Goal: Communication & Community: Answer question/provide support

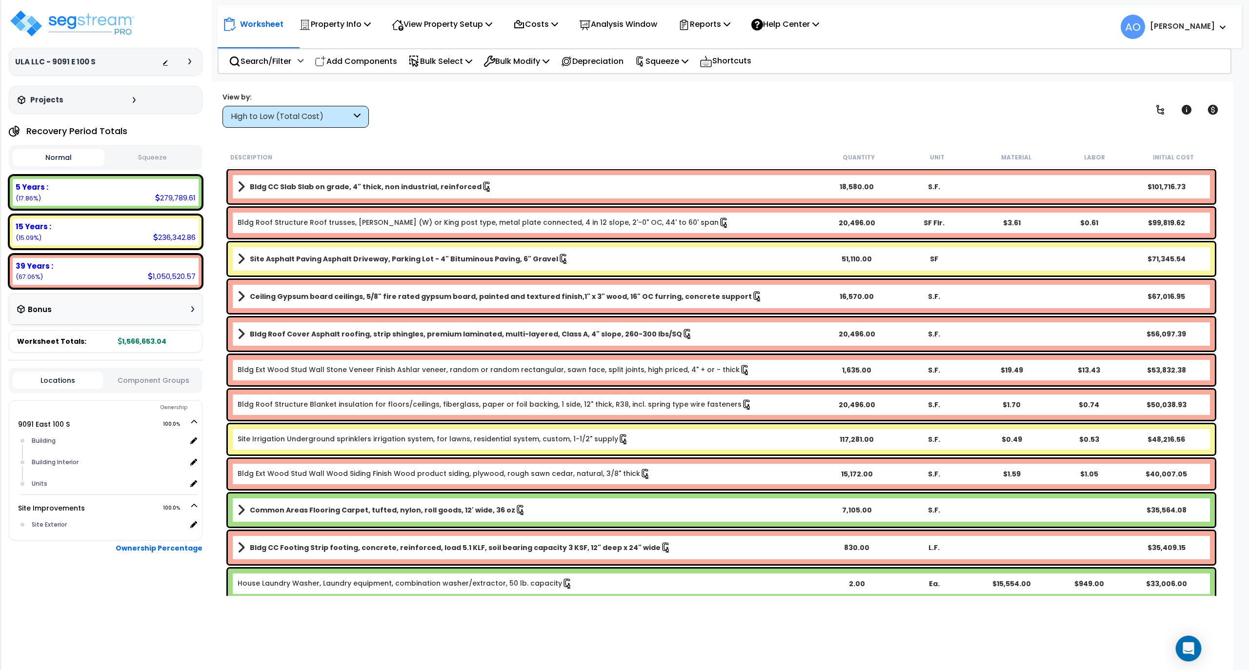
click at [1187, 652] on icon "Open Intercom Messenger" at bounding box center [1188, 649] width 13 height 13
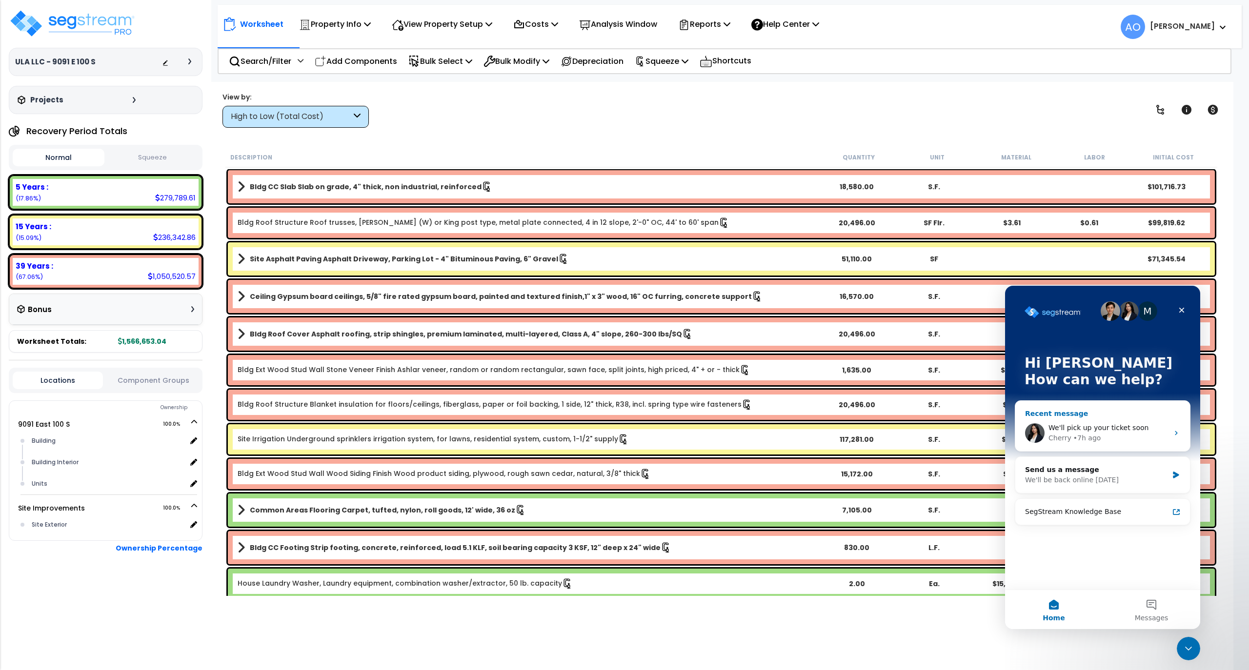
click at [1096, 433] on div "Cherry • 7h ago" at bounding box center [1109, 438] width 120 height 10
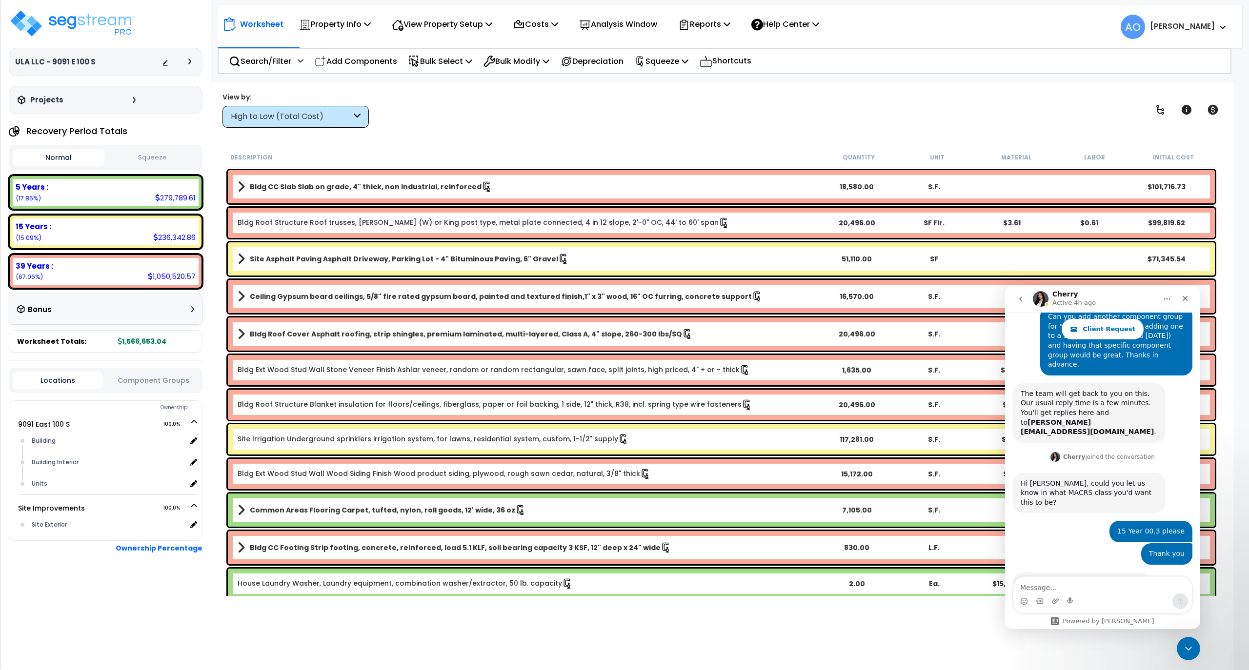
scroll to position [217, 0]
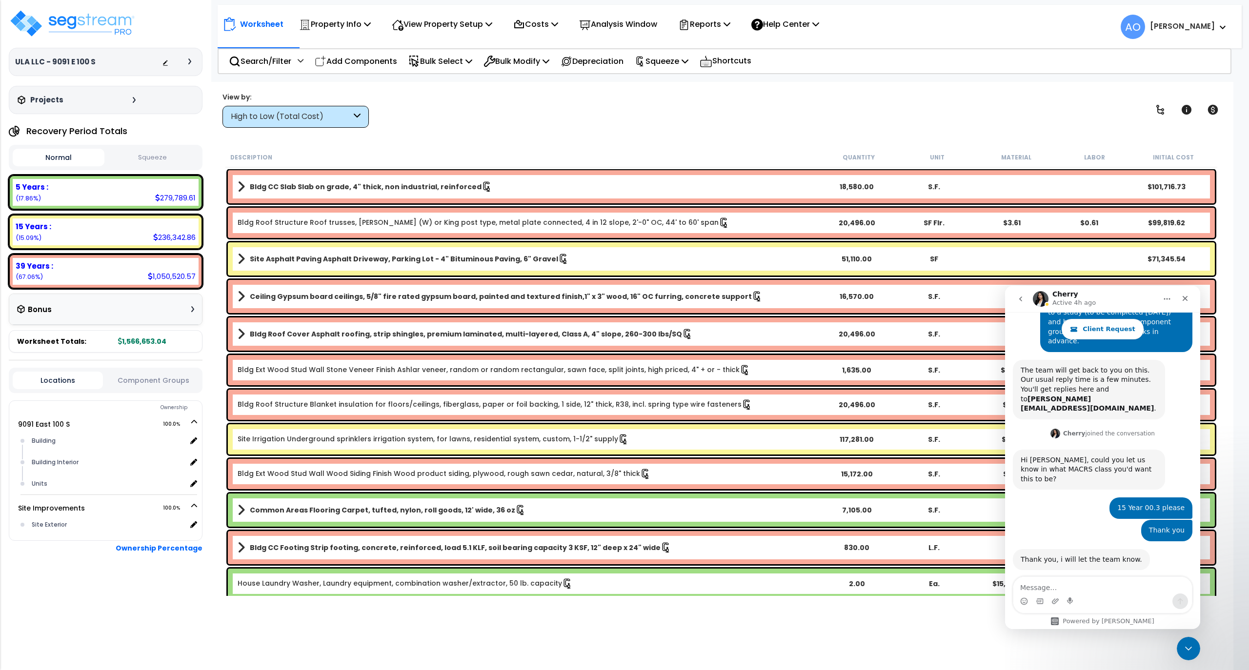
click at [1072, 585] on textarea "Message…" at bounding box center [1102, 585] width 179 height 17
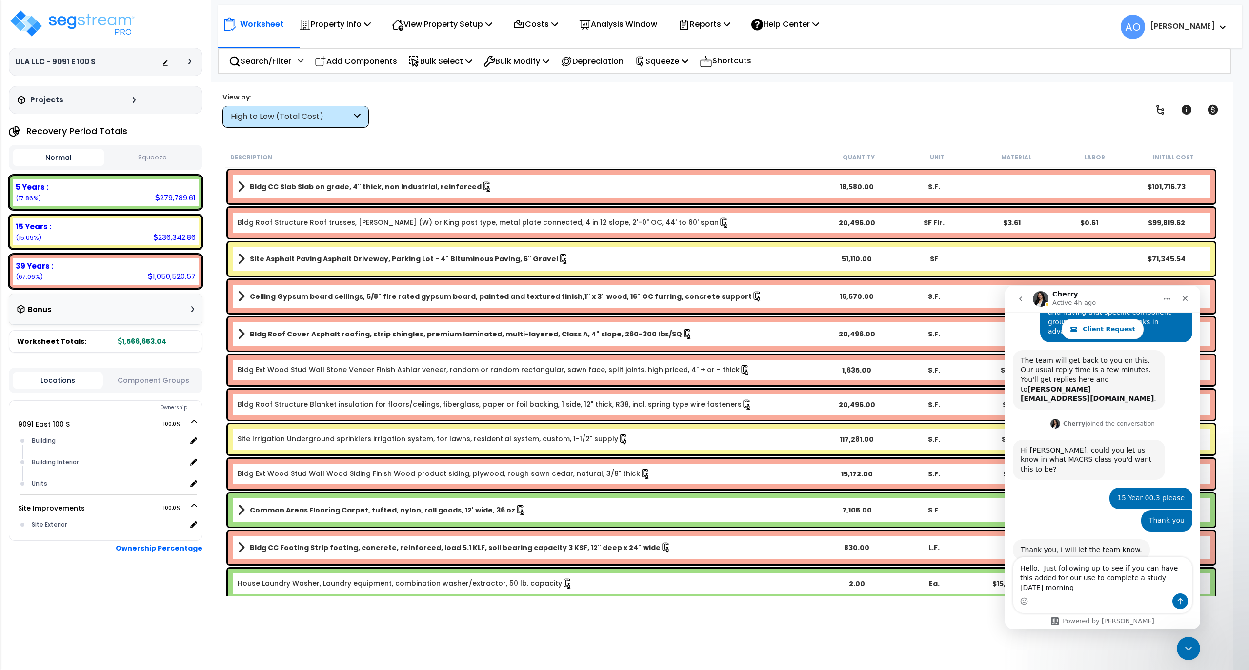
scroll to position [236, 0]
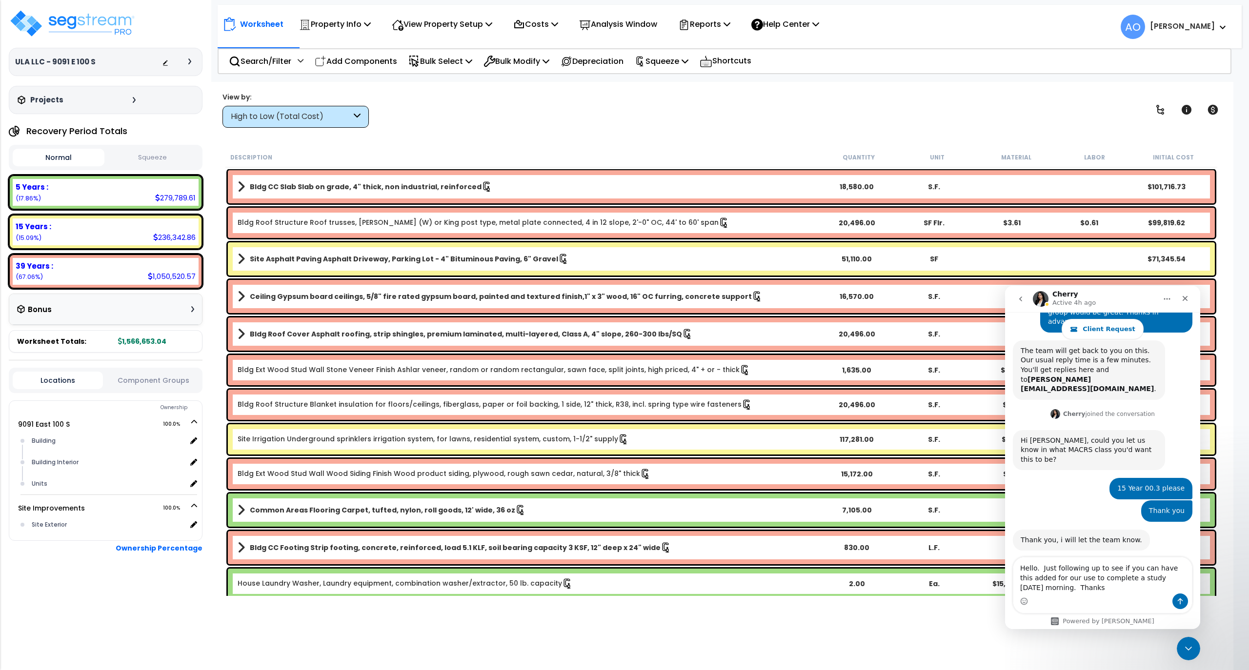
type textarea "Hello. Just following up to see if you can have this added for our use to compl…"
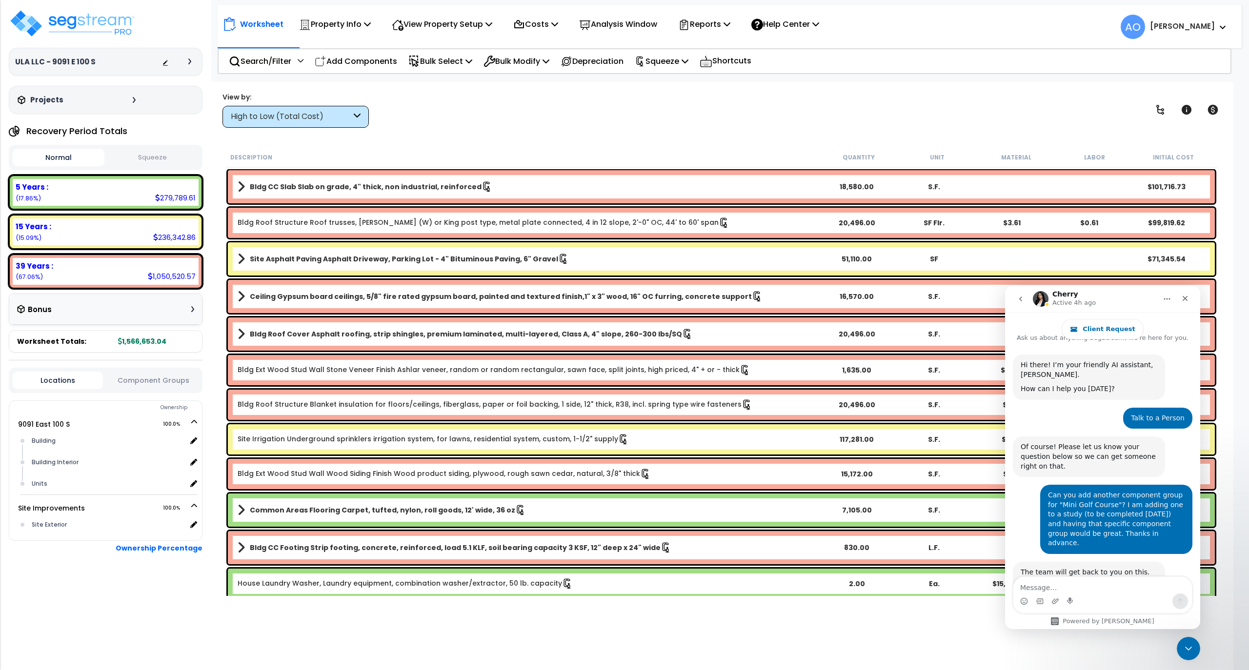
scroll to position [0, 0]
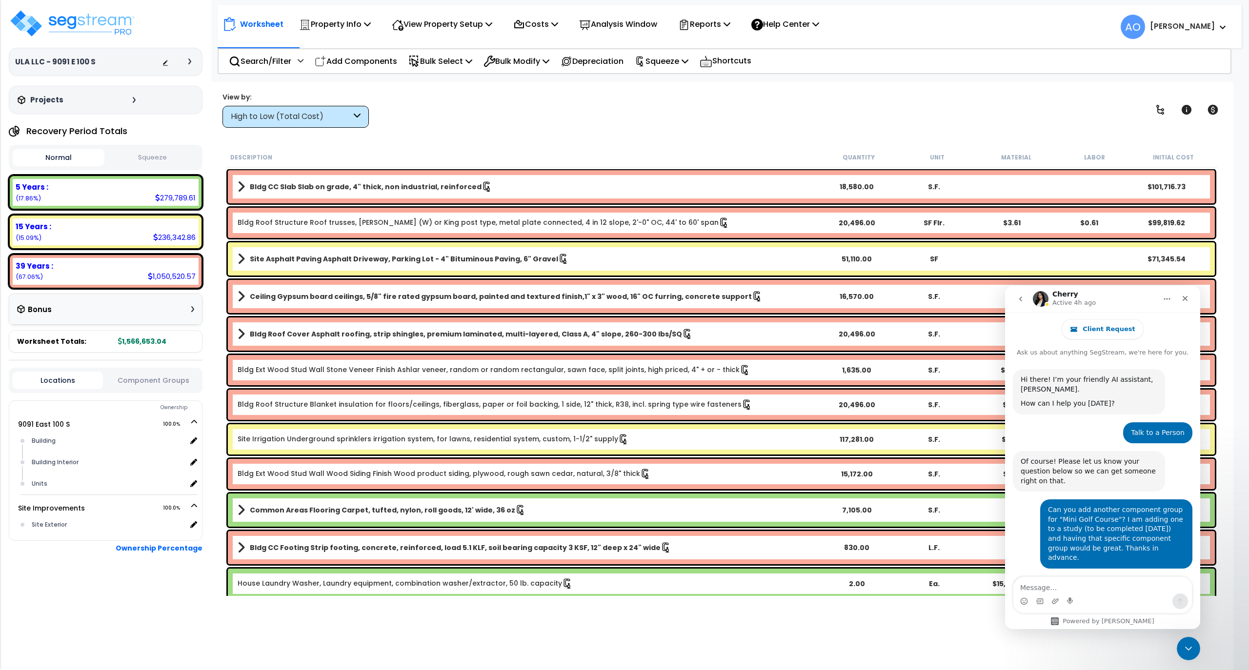
click at [291, 260] on b "Site Asphalt Paving Asphalt Driveway, Parking Lot - 4" Bituminous Paving, 6" Gr…" at bounding box center [404, 259] width 308 height 10
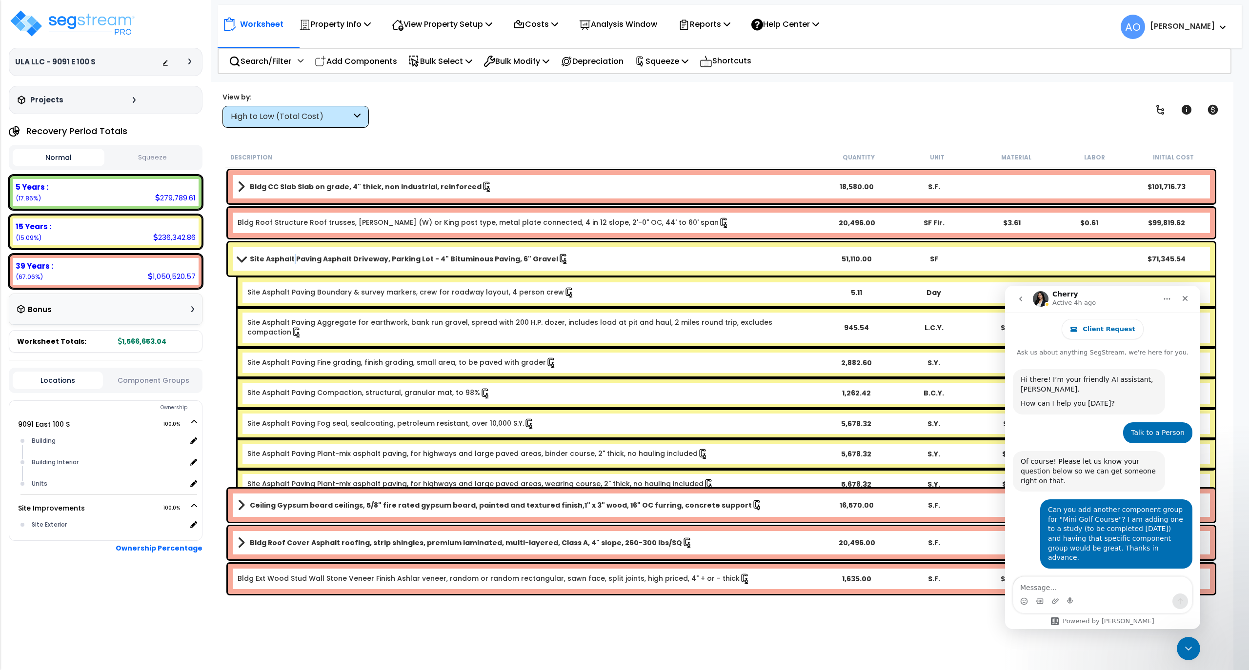
click at [291, 260] on b "Site Asphalt Paving Asphalt Driveway, Parking Lot - 4" Bituminous Paving, 6" Gr…" at bounding box center [404, 259] width 308 height 10
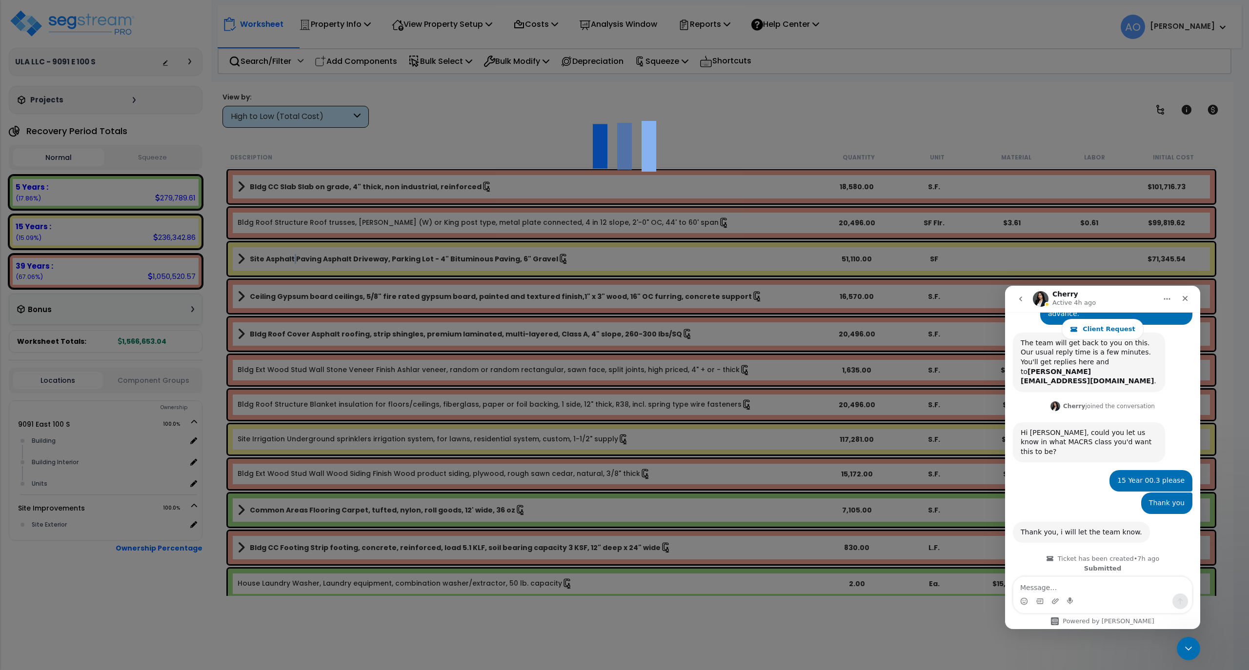
scroll to position [264, 0]
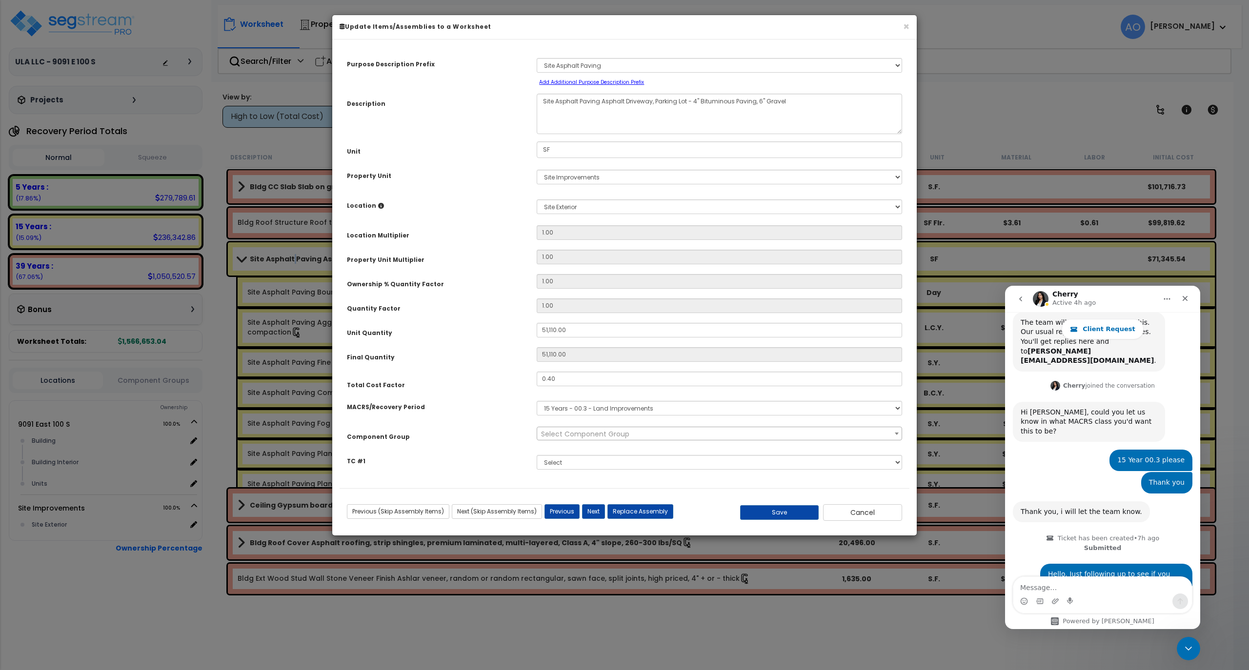
select select "46157"
click at [857, 514] on button "Cancel" at bounding box center [862, 513] width 79 height 17
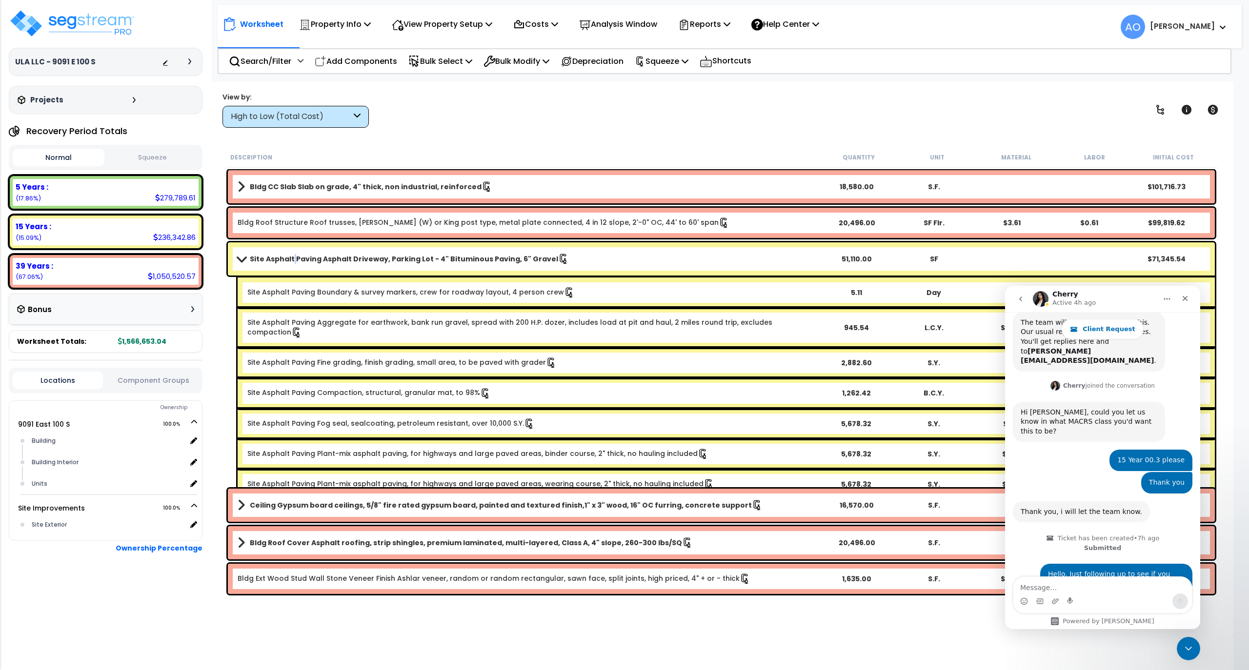
click at [857, 514] on div "Ceiling Gypsum board ceilings, 5/8" fire rated gypsum board, painted and textur…" at bounding box center [721, 505] width 987 height 33
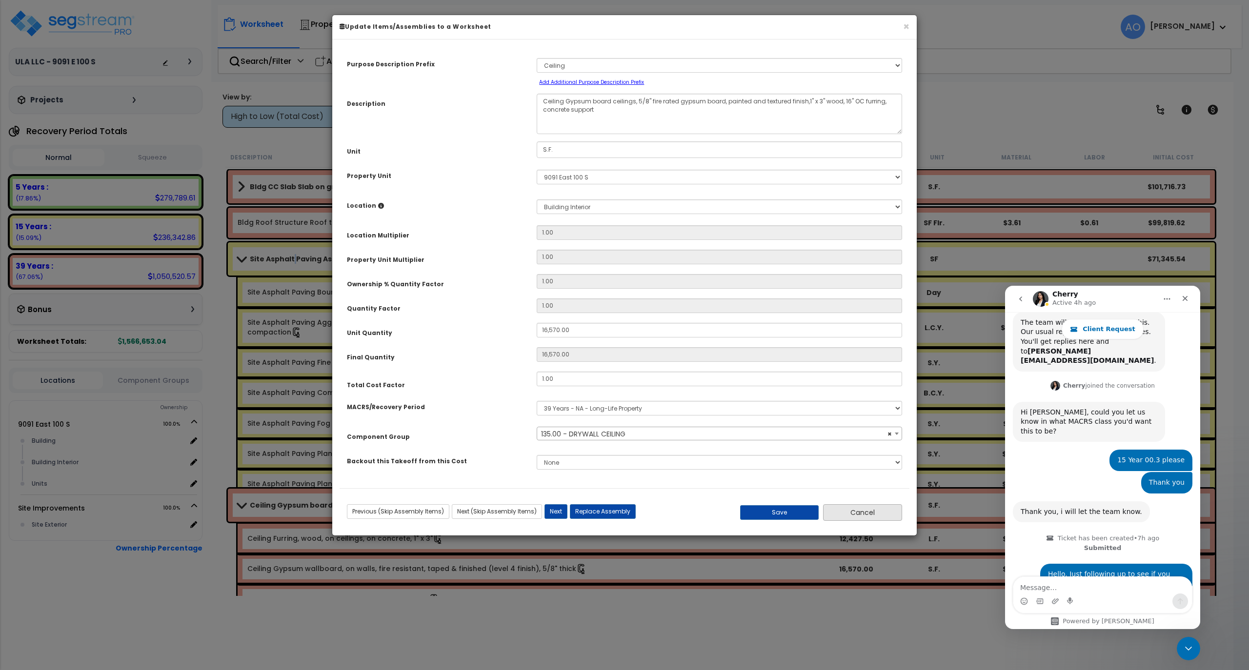
select select "45959"
click at [853, 514] on button "Cancel" at bounding box center [862, 513] width 79 height 17
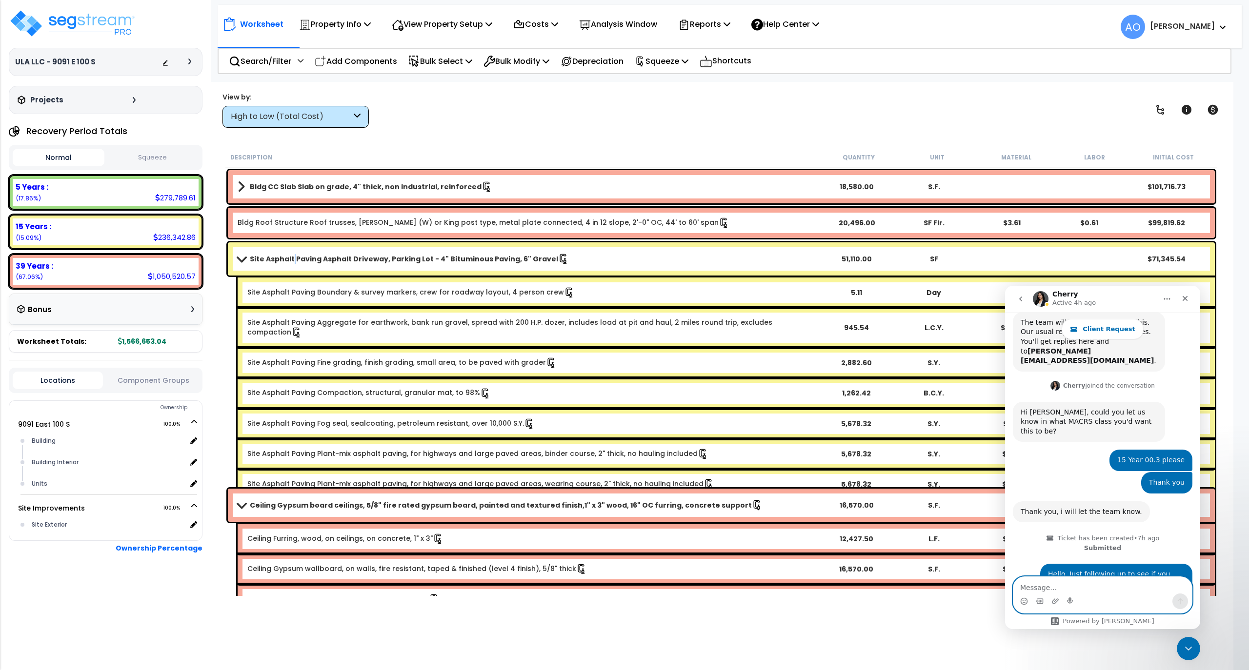
click at [1054, 586] on textarea "Message…" at bounding box center [1102, 585] width 179 height 17
type textarea "Maybe it's better labeled "Site Miniature Golf Course""
click at [1181, 602] on icon "Send a message…" at bounding box center [1180, 602] width 8 height 8
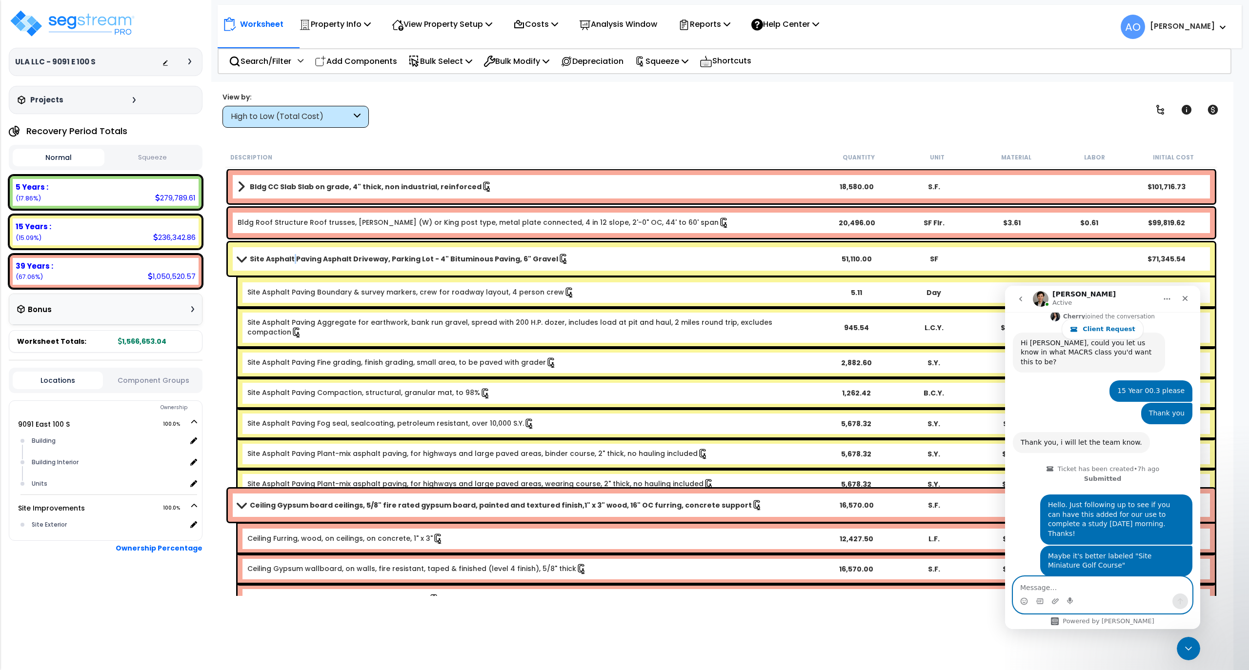
scroll to position [358, 0]
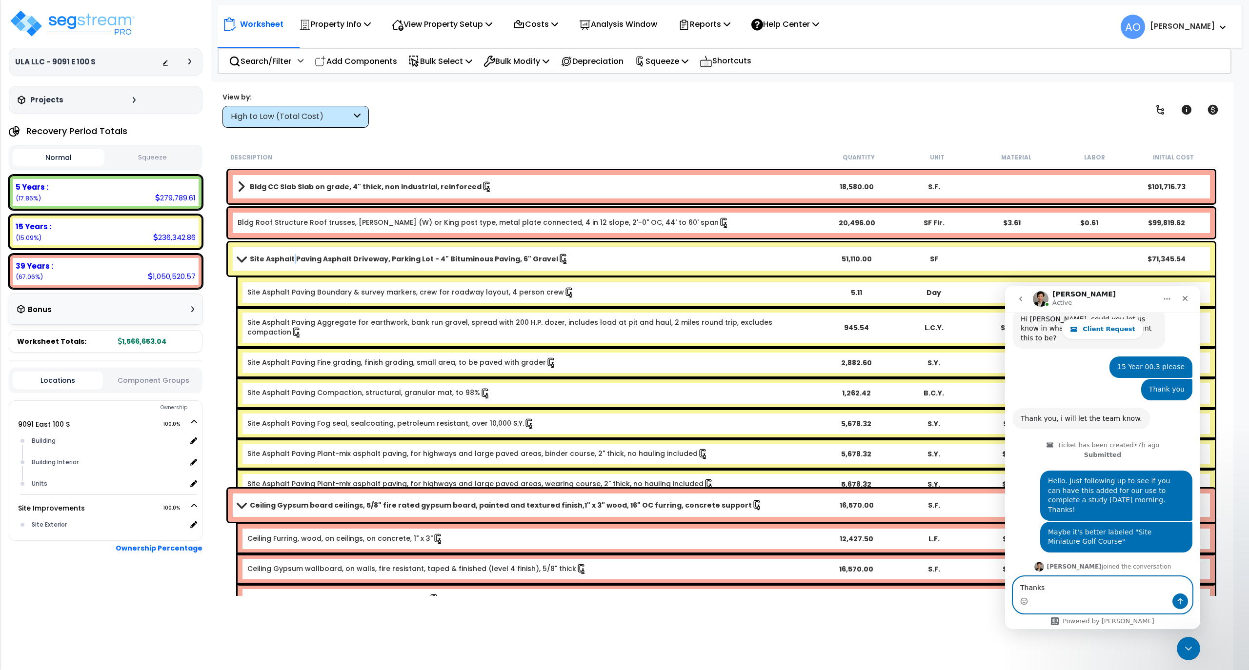
type textarea "Thanks!"
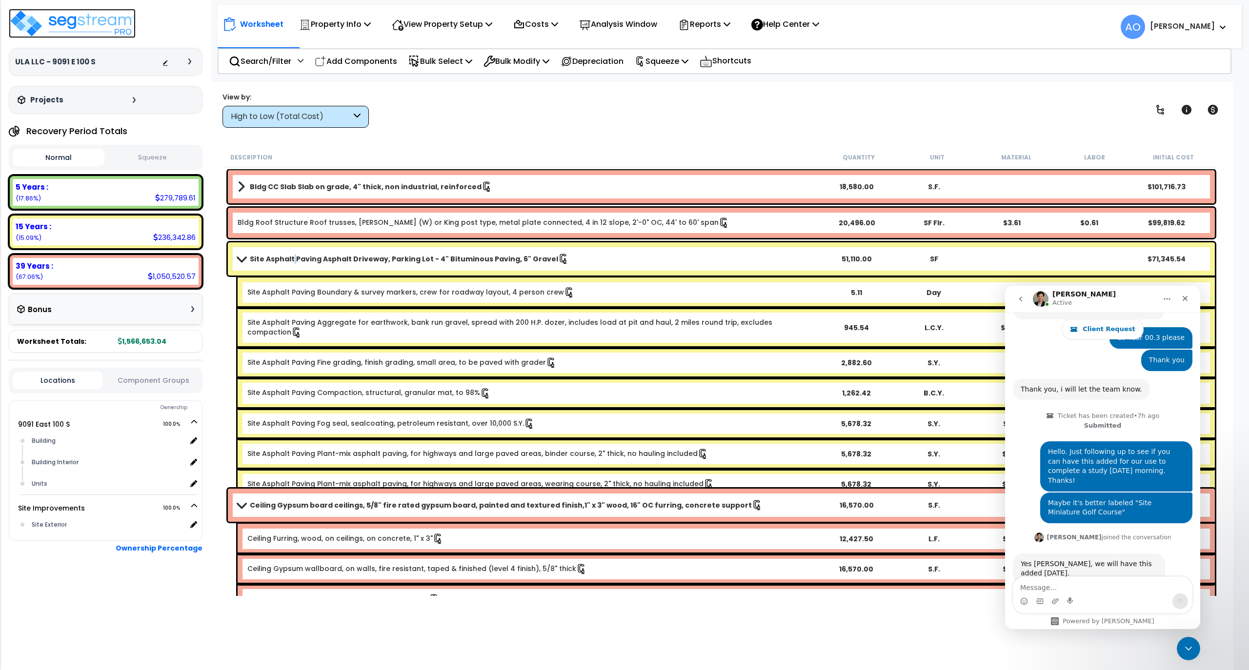
click at [94, 29] on img at bounding box center [72, 23] width 127 height 29
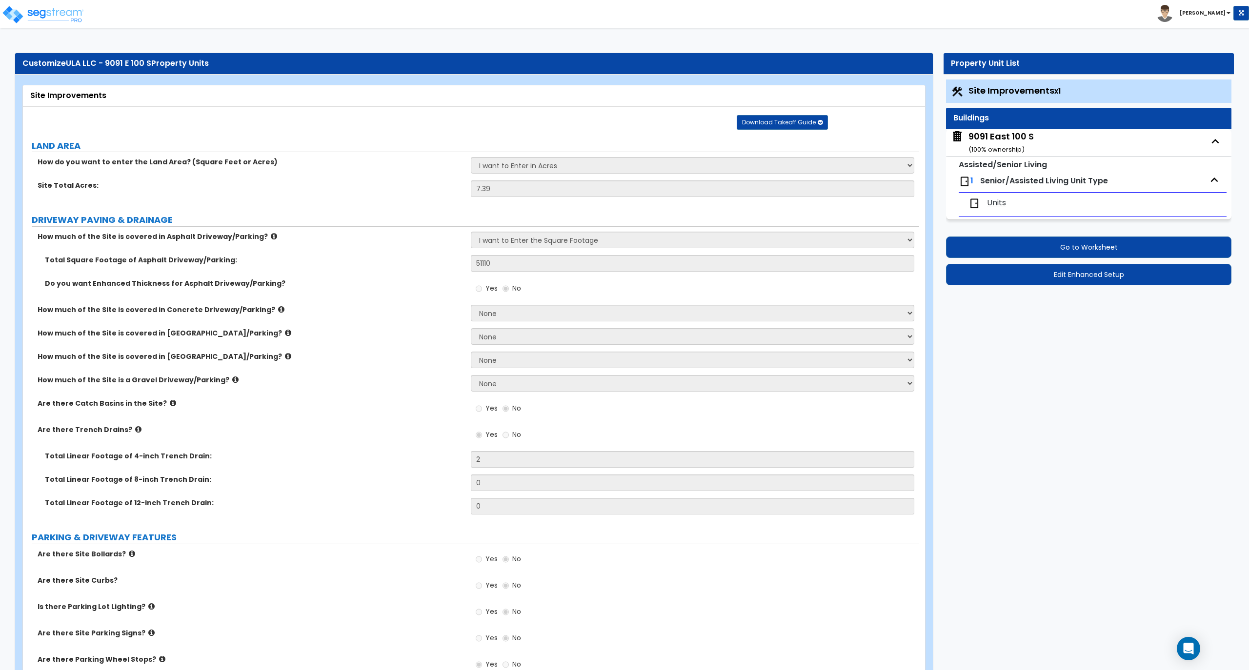
select select "2"
select select "1"
select select "2"
select select "1"
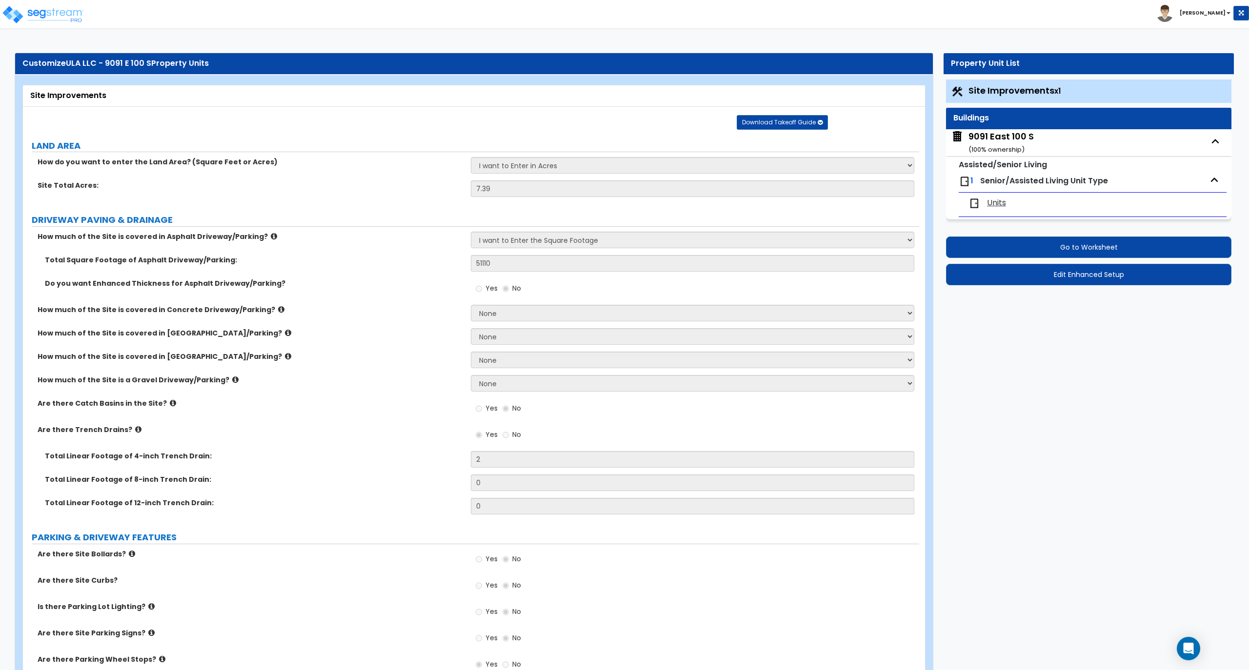
select select "1"
select select "2"
select select "3"
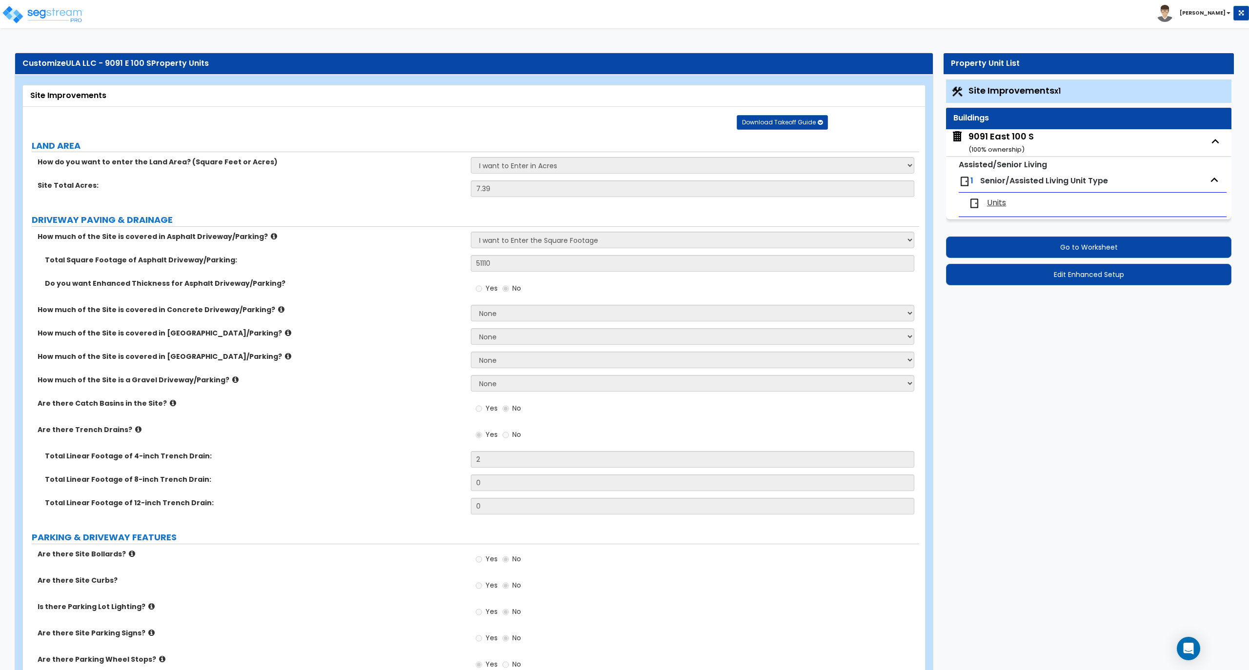
select select "5"
select select "3"
select select "2"
select select "3"
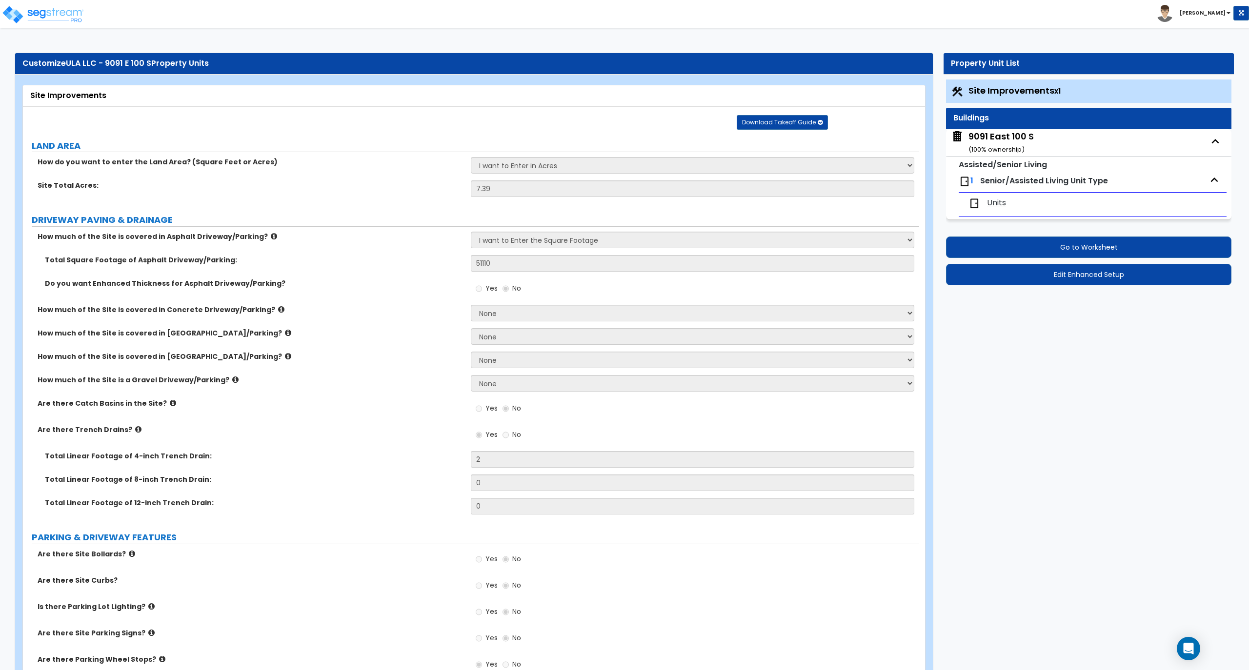
select select "3"
select select "9"
select select "2"
drag, startPoint x: 926, startPoint y: 249, endPoint x: 913, endPoint y: 323, distance: 74.7
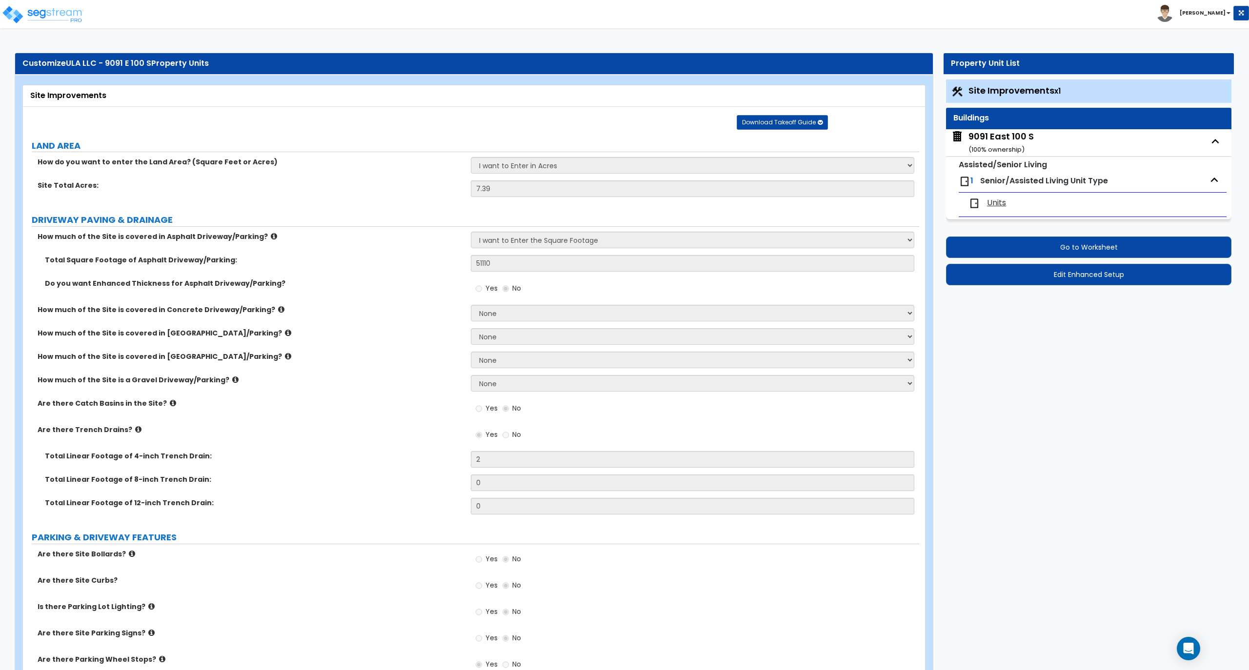
click at [751, 410] on div "Yes No" at bounding box center [695, 412] width 448 height 26
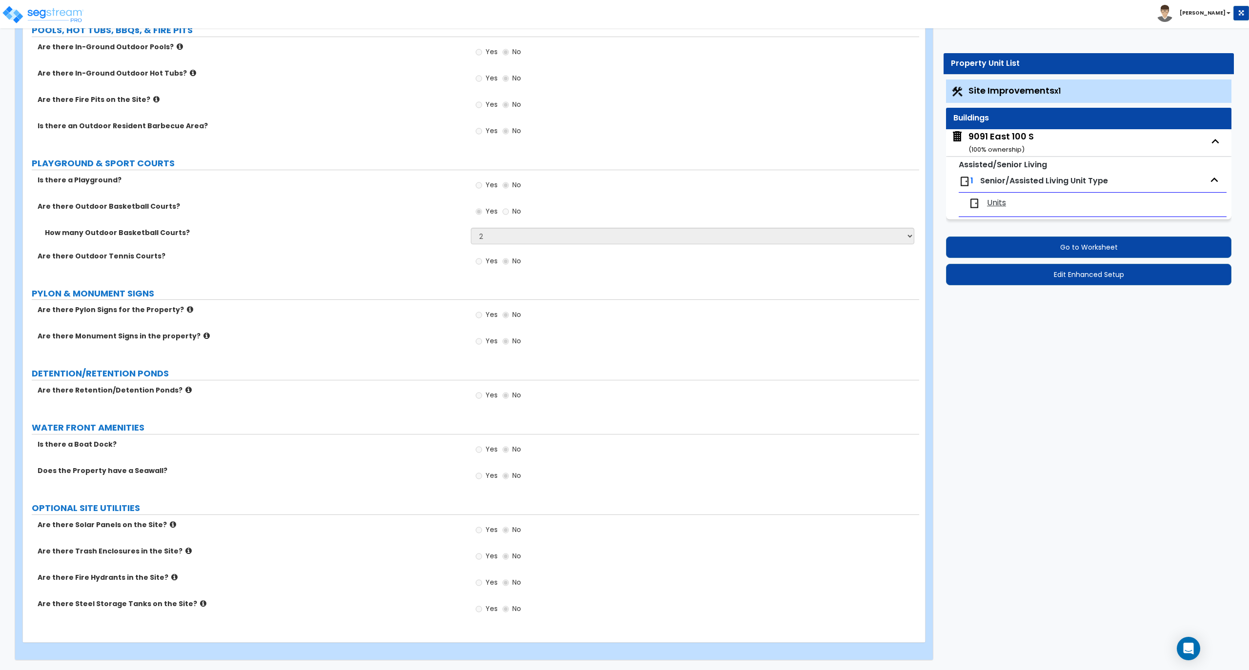
scroll to position [2749, 0]
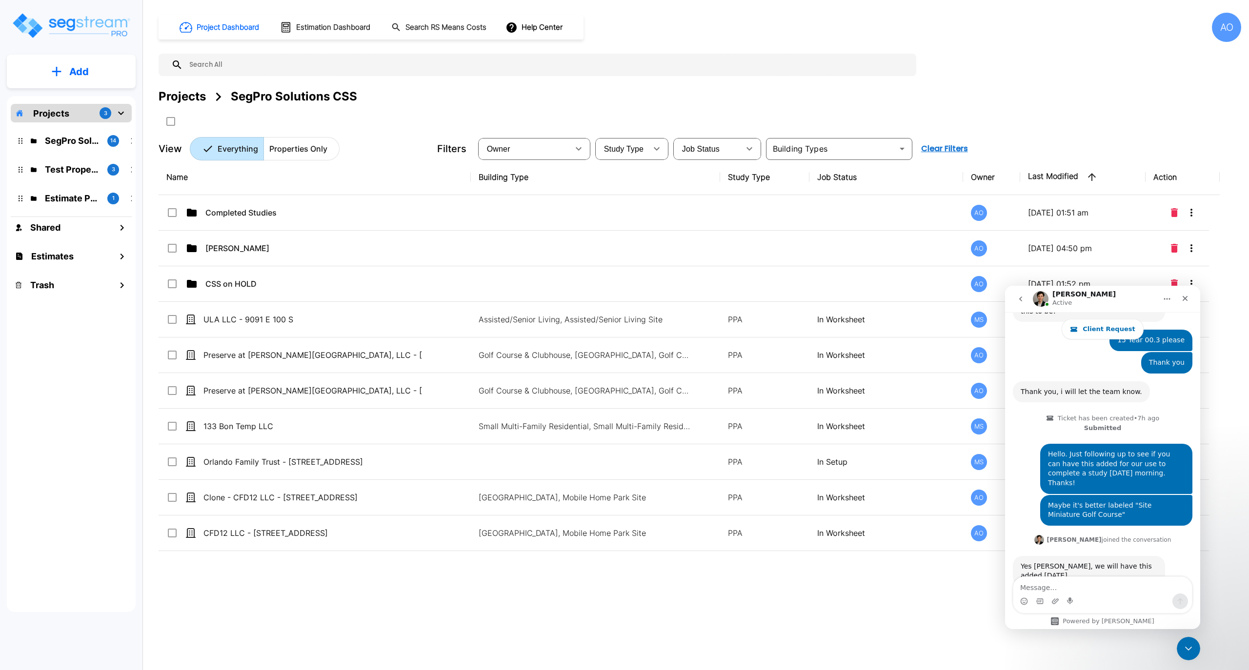
scroll to position [387, 0]
click at [1189, 651] on icon "Close Intercom Messenger" at bounding box center [1187, 648] width 12 height 12
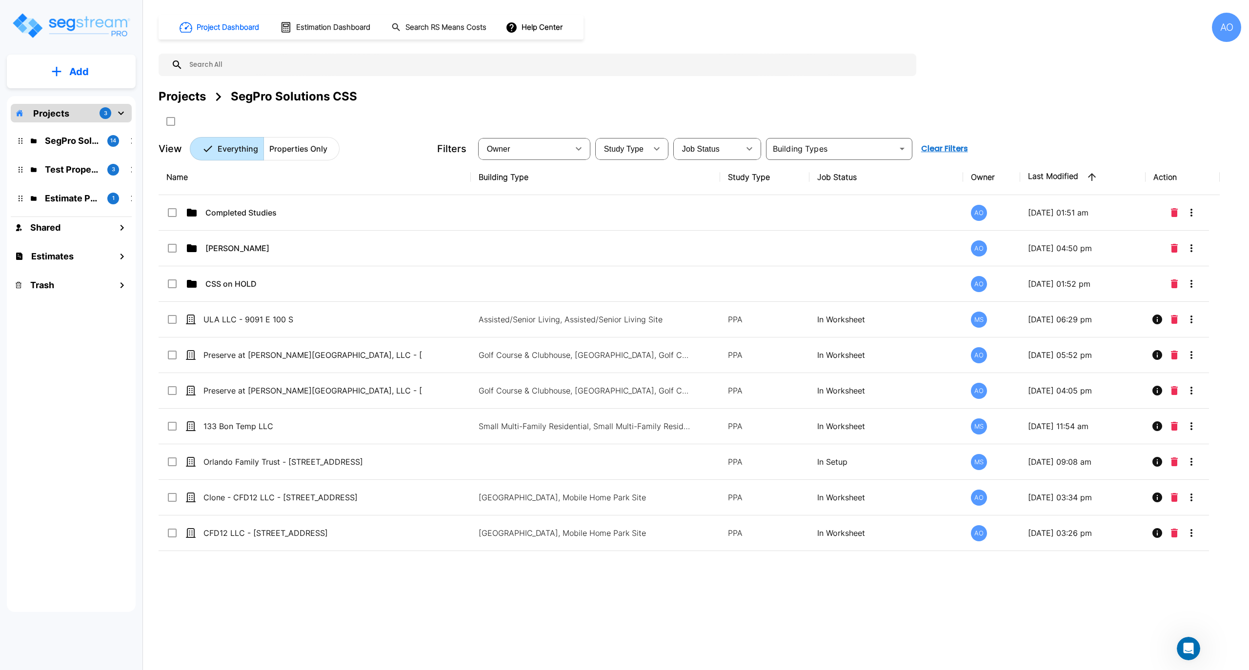
scroll to position [386, 0]
click at [793, 610] on div "Project Dashboard Estimation Dashboard Search RS Means Costs Help Center AO Pro…" at bounding box center [700, 335] width 1098 height 670
click at [654, 596] on div "Project Dashboard Estimation Dashboard Search RS Means Costs Help Center AO Pro…" at bounding box center [700, 335] width 1098 height 670
